Goal: Navigation & Orientation: Find specific page/section

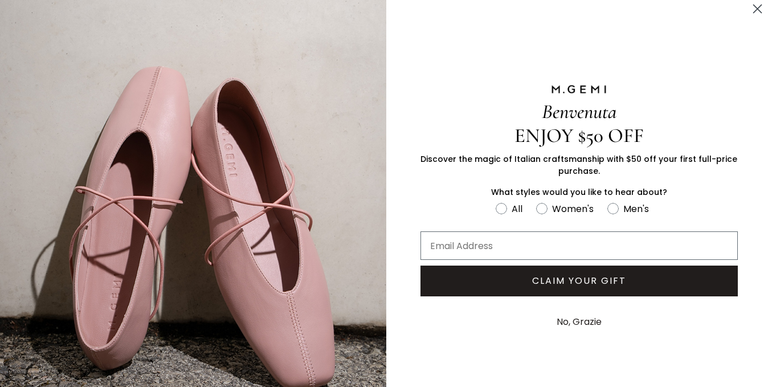
scroll to position [7, 0]
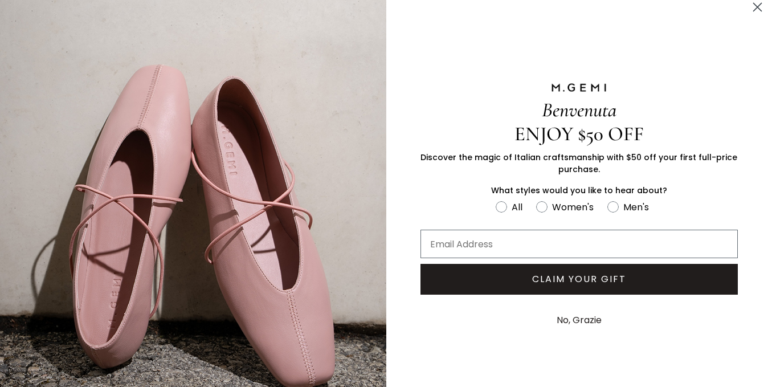
click at [757, 7] on icon "Close dialog" at bounding box center [758, 7] width 8 height 8
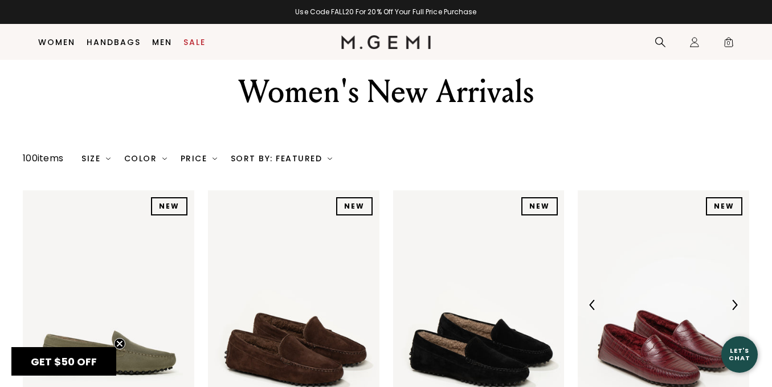
scroll to position [0, 0]
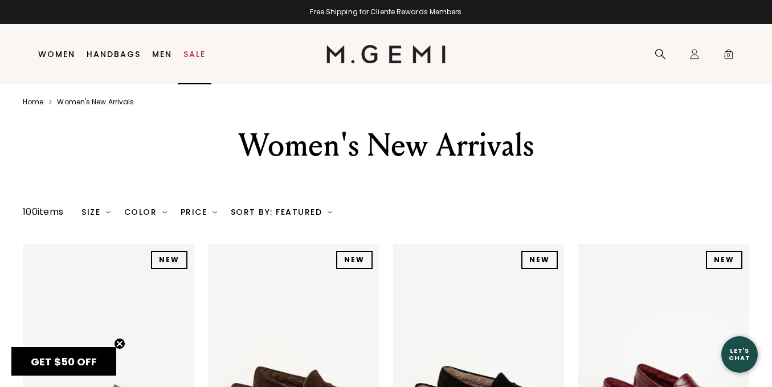
click at [195, 53] on link "Sale" at bounding box center [195, 54] width 22 height 9
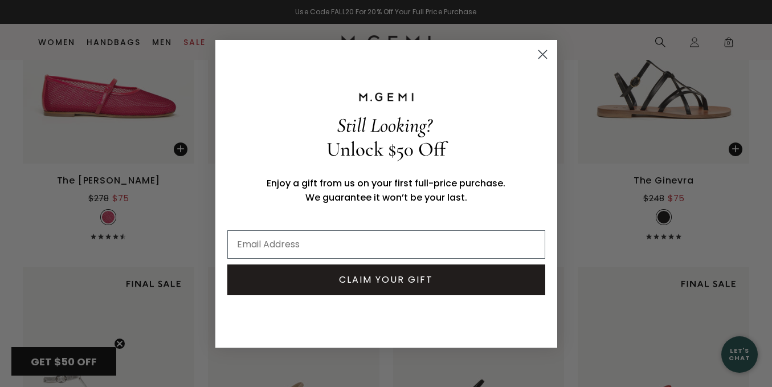
scroll to position [5389, 0]
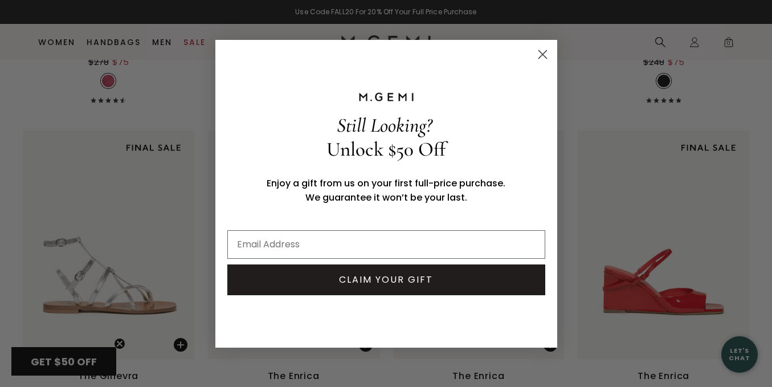
click at [543, 53] on icon "Close dialog" at bounding box center [543, 54] width 8 height 8
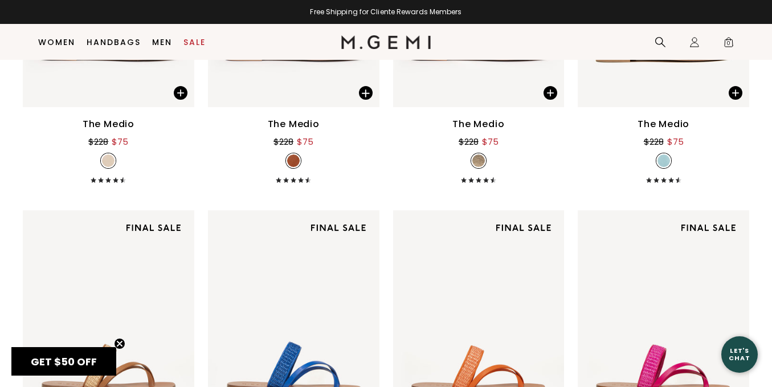
scroll to position [87, 0]
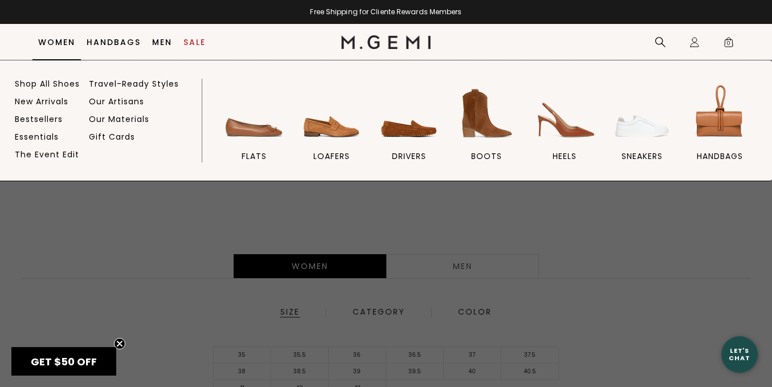
click at [42, 113] on ul "Shop All Shoes New Arrivals Bestsellers Essentials The Event Edit Travel-Ready …" at bounding box center [97, 130] width 164 height 102
click at [42, 115] on link "Bestsellers" at bounding box center [39, 119] width 48 height 10
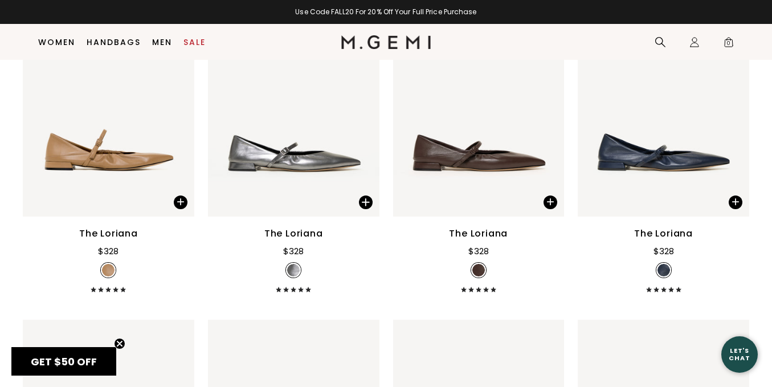
scroll to position [2627, 0]
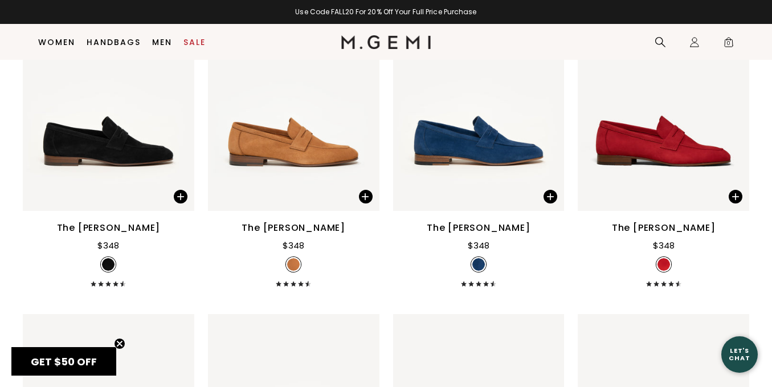
scroll to position [5352, 0]
